Goal: Transaction & Acquisition: Download file/media

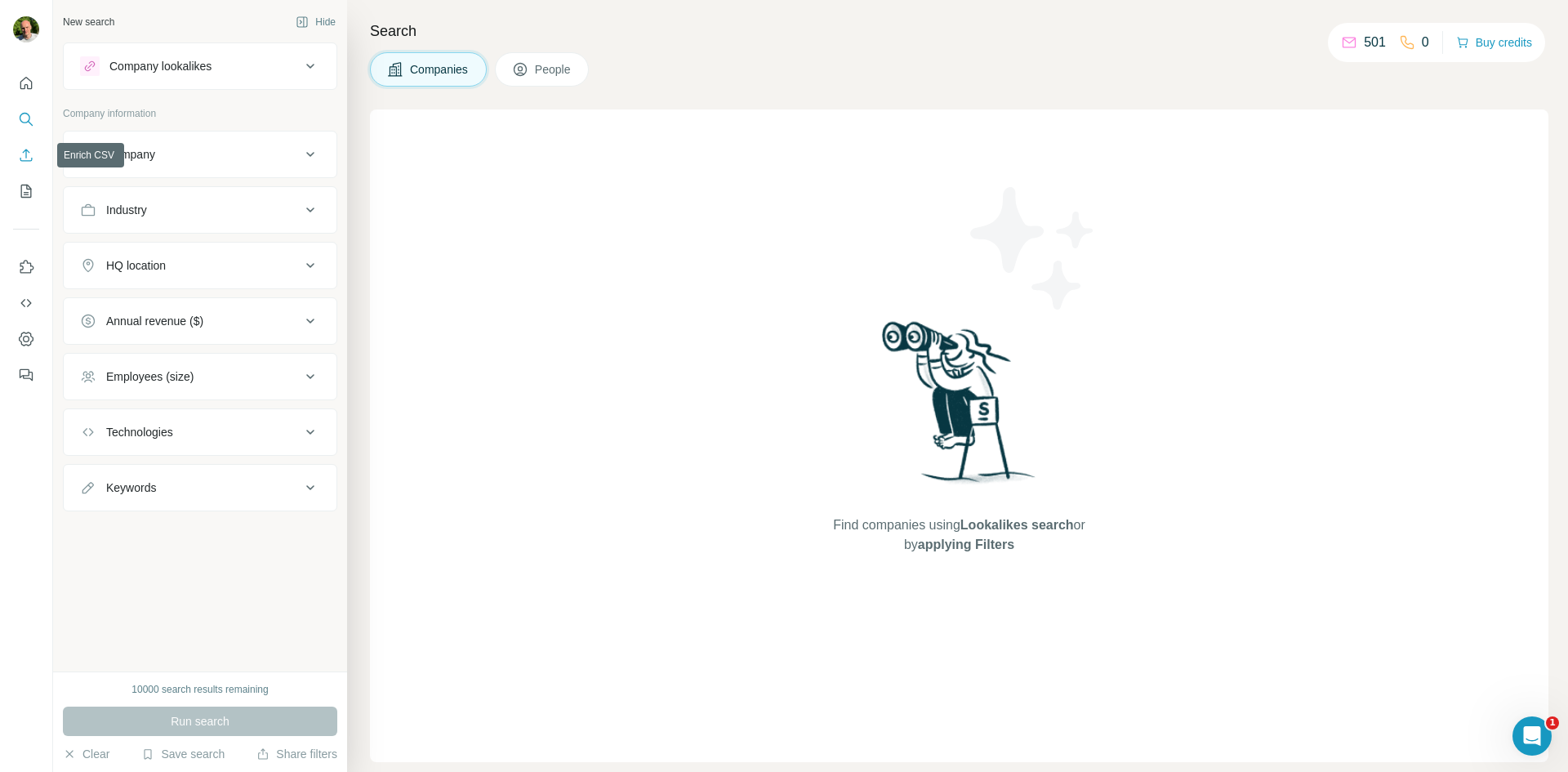
click at [34, 160] on button "Enrich CSV" at bounding box center [26, 154] width 26 height 29
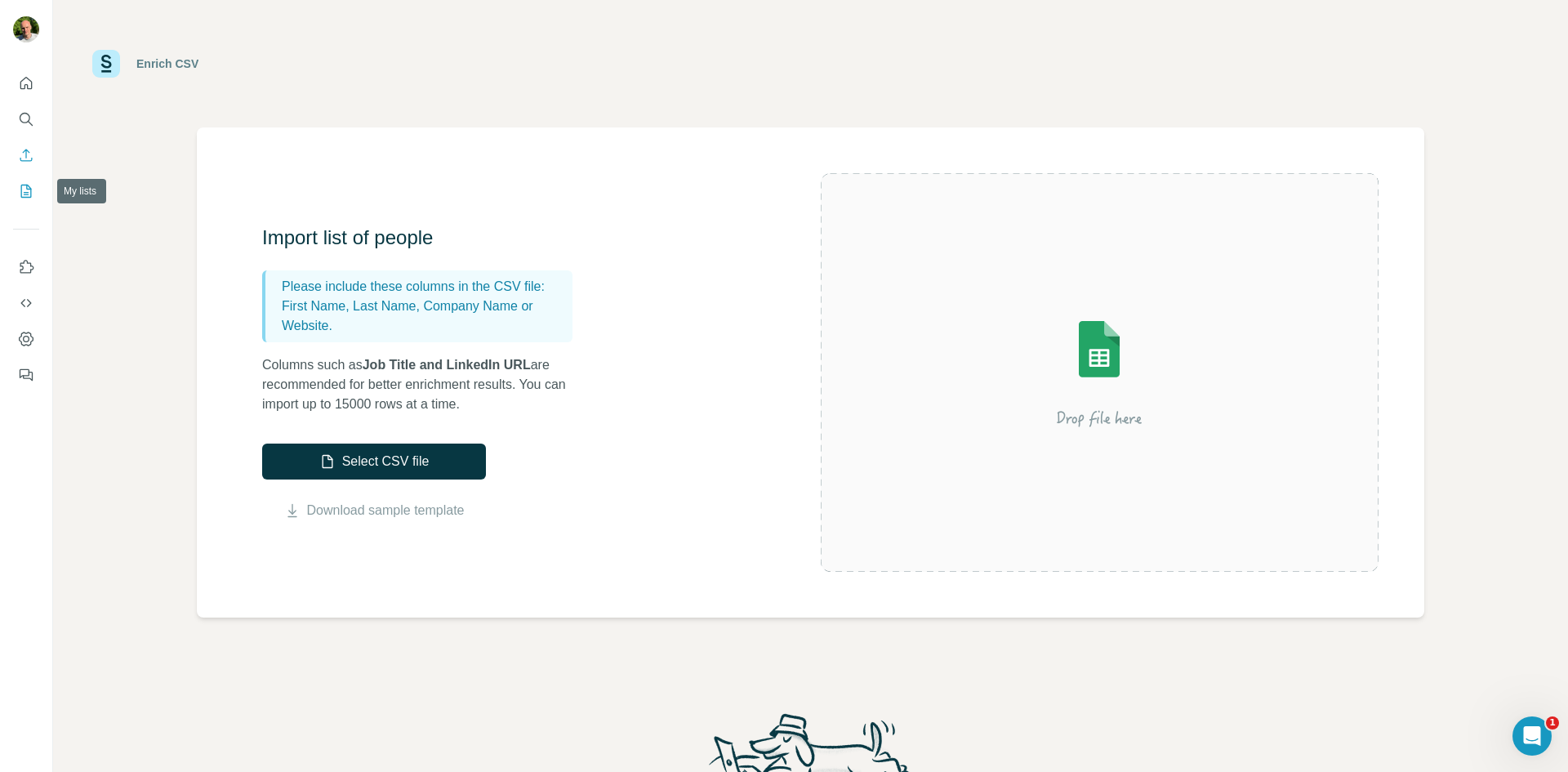
click at [27, 188] on icon "My lists" at bounding box center [28, 190] width 8 height 11
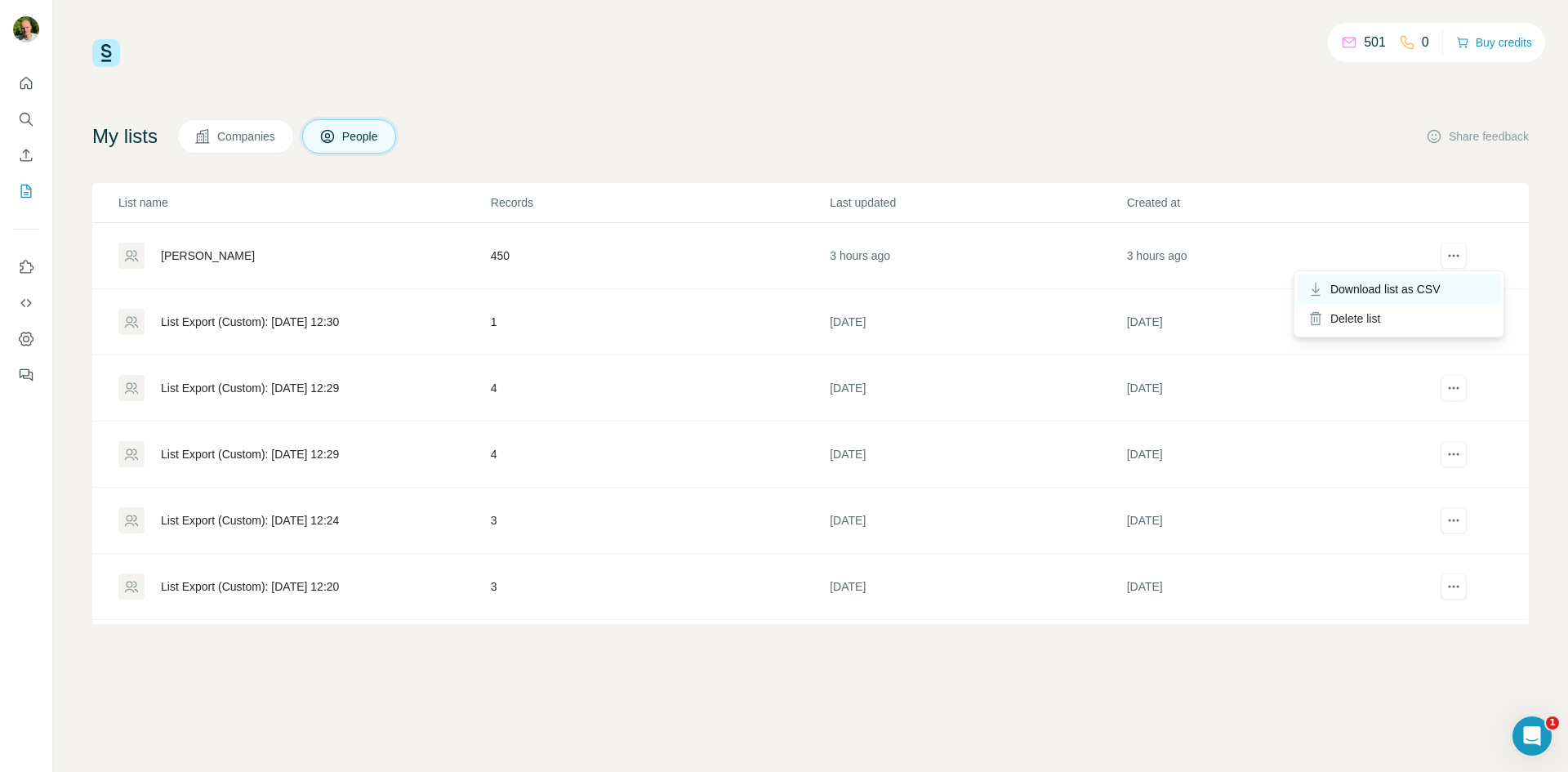
click at [1425, 292] on span "Download list as CSV" at bounding box center [1385, 289] width 110 height 16
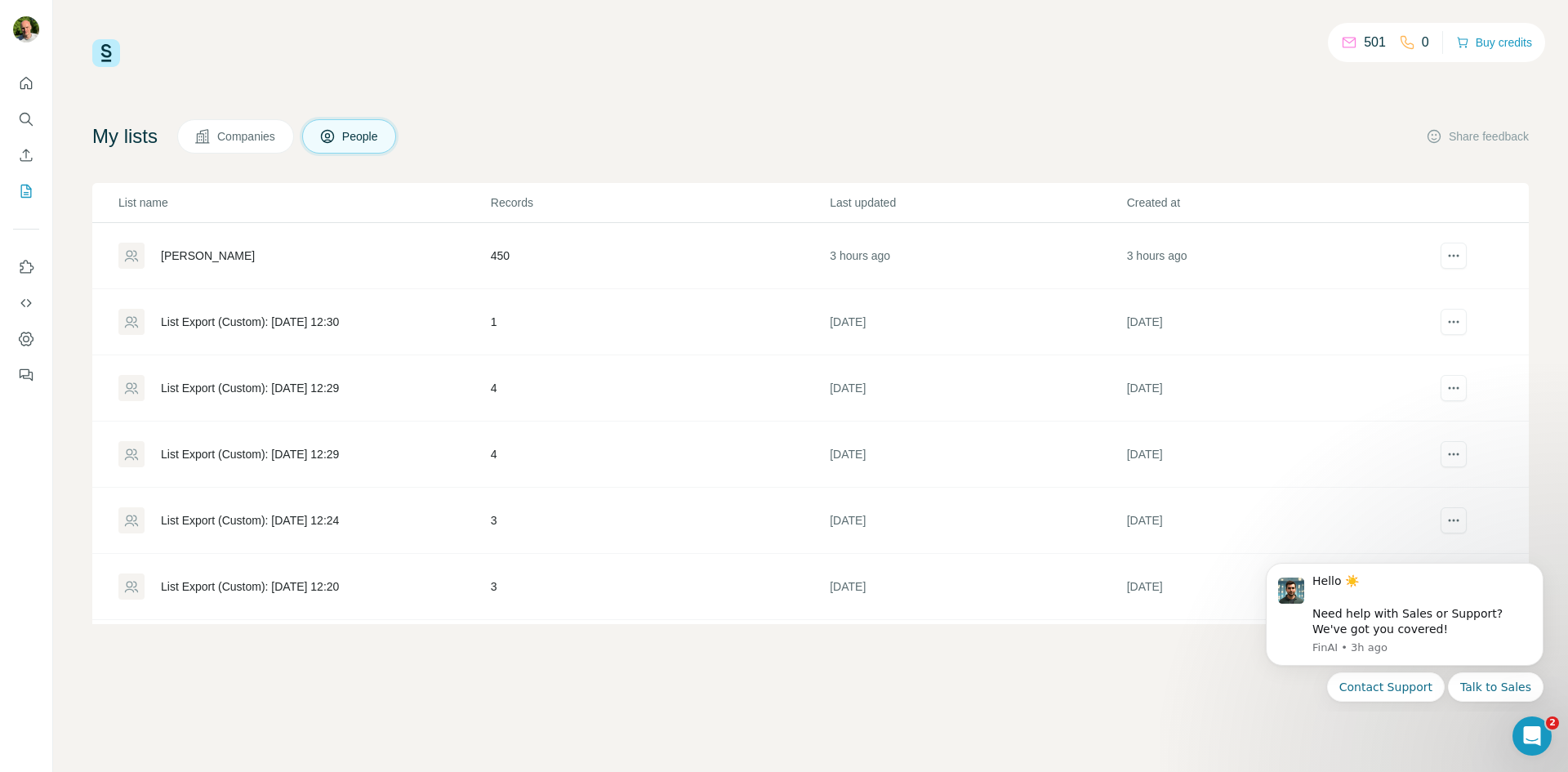
click at [1237, 41] on div "501 0 Buy credits" at bounding box center [810, 53] width 1436 height 28
